Goal: Navigation & Orientation: Find specific page/section

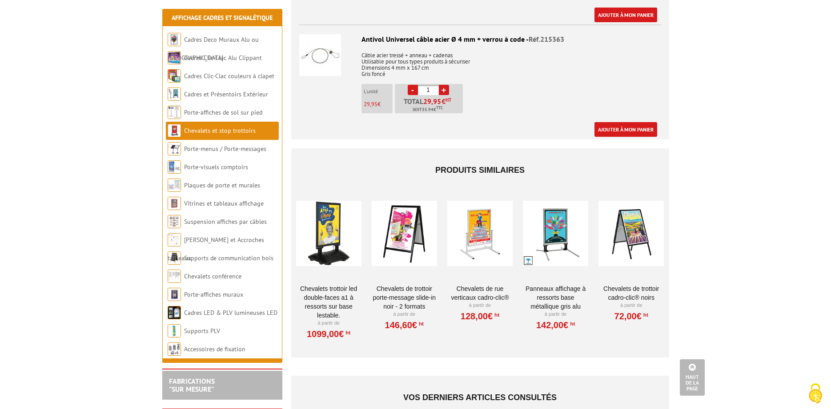
scroll to position [213, 0]
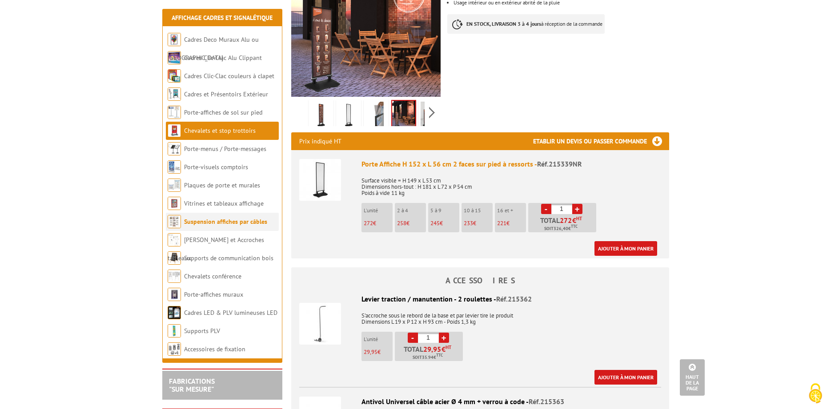
click at [224, 221] on link "Suspension affiches par câbles" at bounding box center [225, 222] width 83 height 8
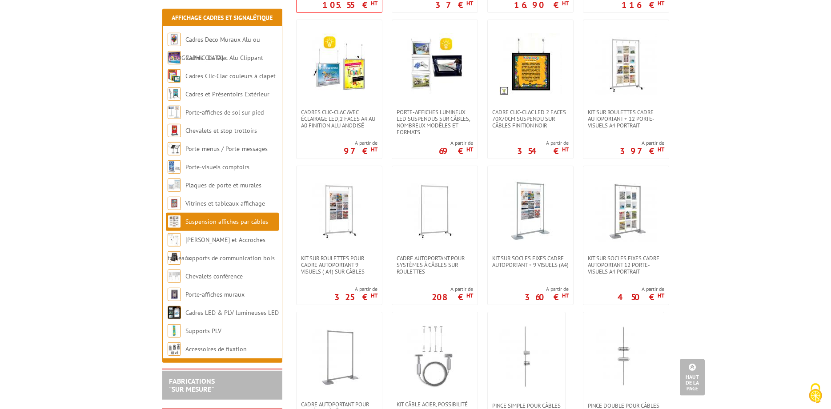
scroll to position [272, 0]
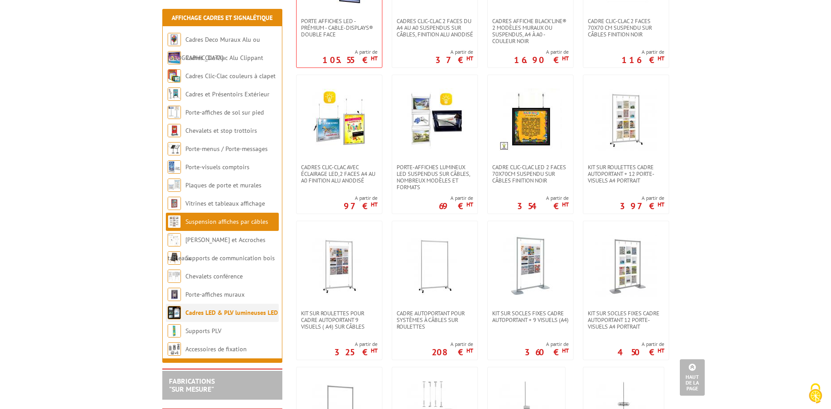
click at [234, 314] on link "Cadres LED & PLV lumineuses LED" at bounding box center [231, 313] width 92 height 8
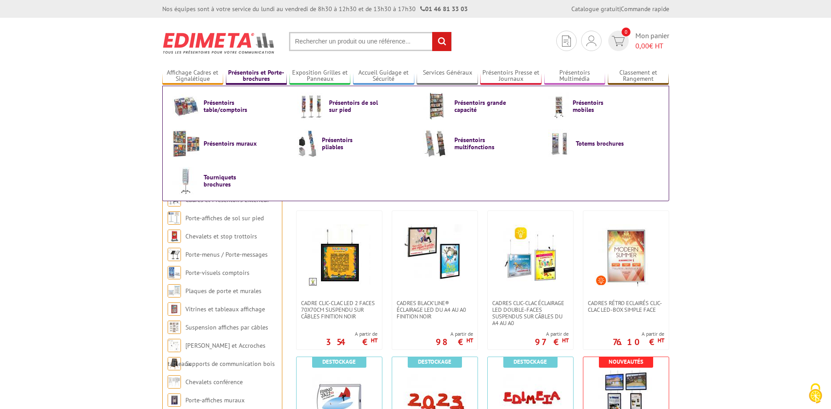
click at [258, 75] on link "Présentoirs et Porte-brochures" at bounding box center [256, 76] width 61 height 15
